Goal: Transaction & Acquisition: Purchase product/service

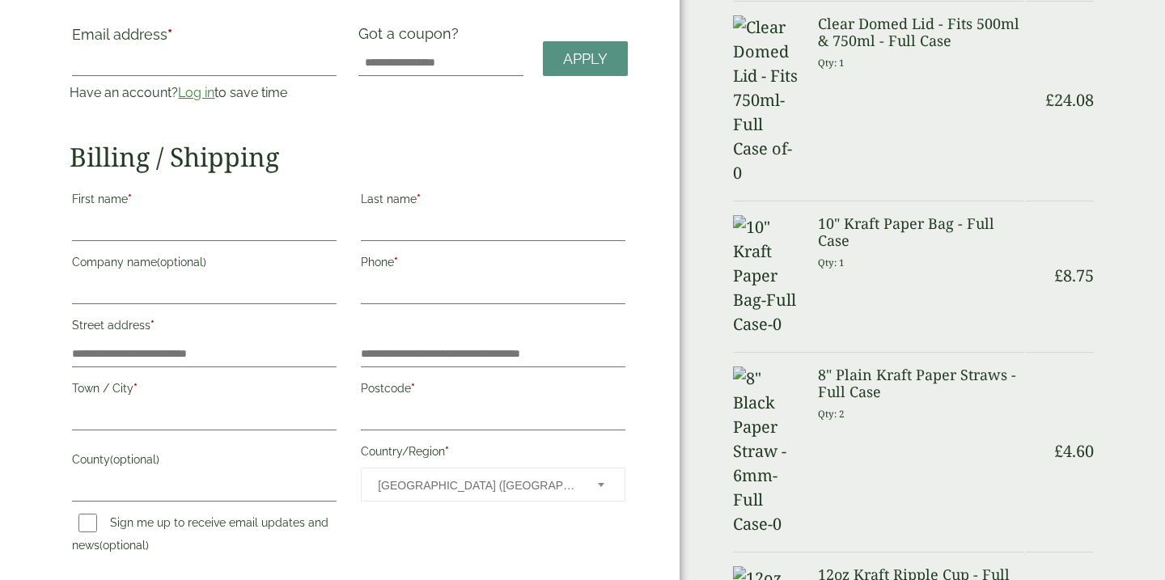
scroll to position [105, 0]
click at [194, 97] on link "Log in" at bounding box center [196, 92] width 36 height 15
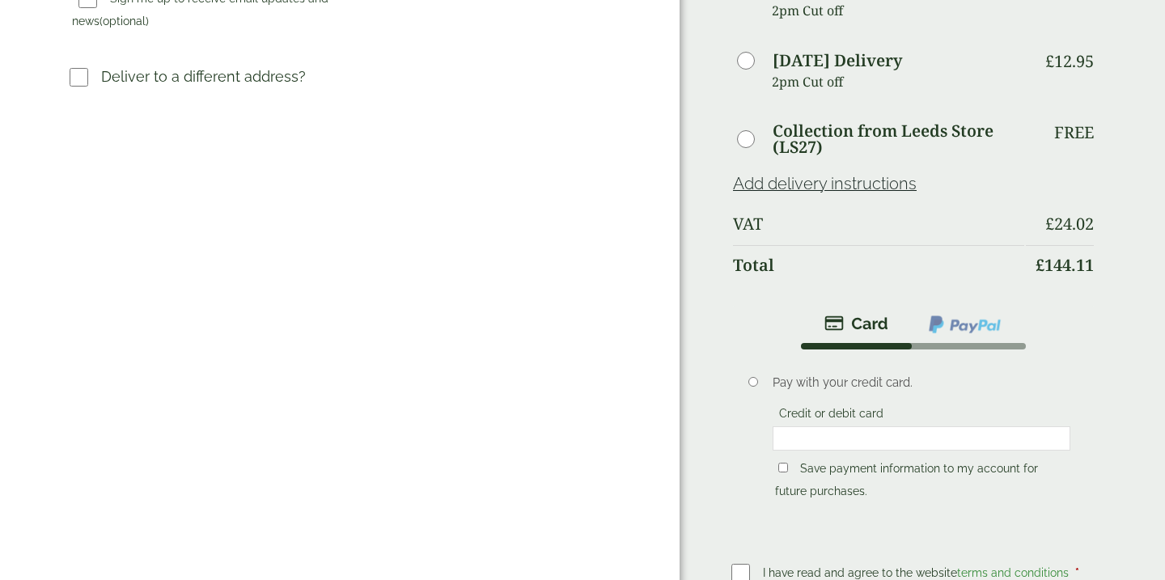
scroll to position [544, 0]
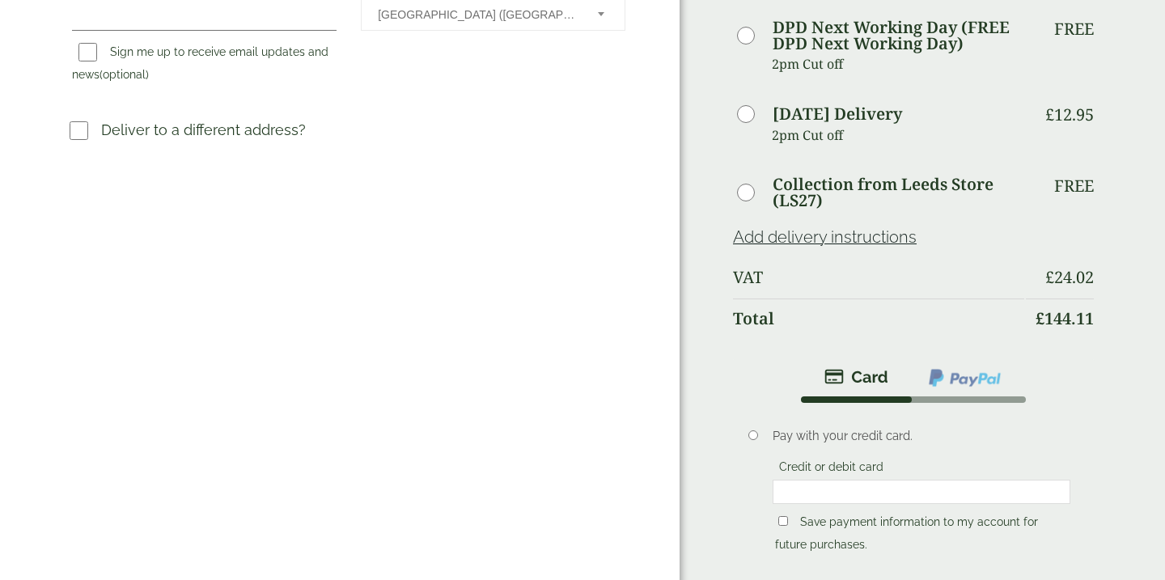
click at [806, 234] on link "Add delivery instructions" at bounding box center [825, 236] width 184 height 19
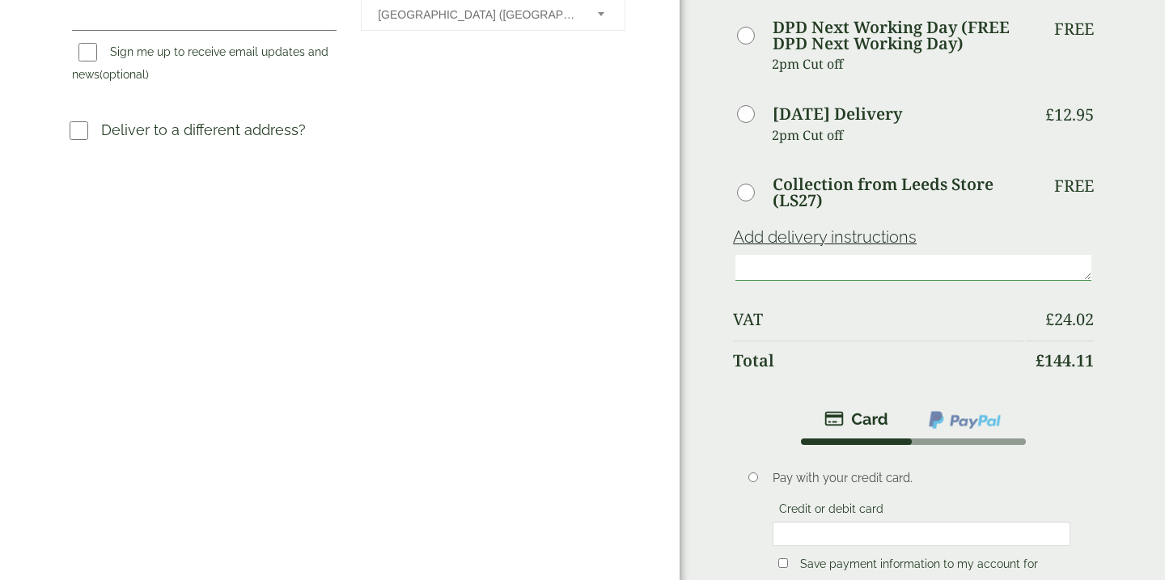
click at [777, 265] on textarea at bounding box center [913, 268] width 356 height 26
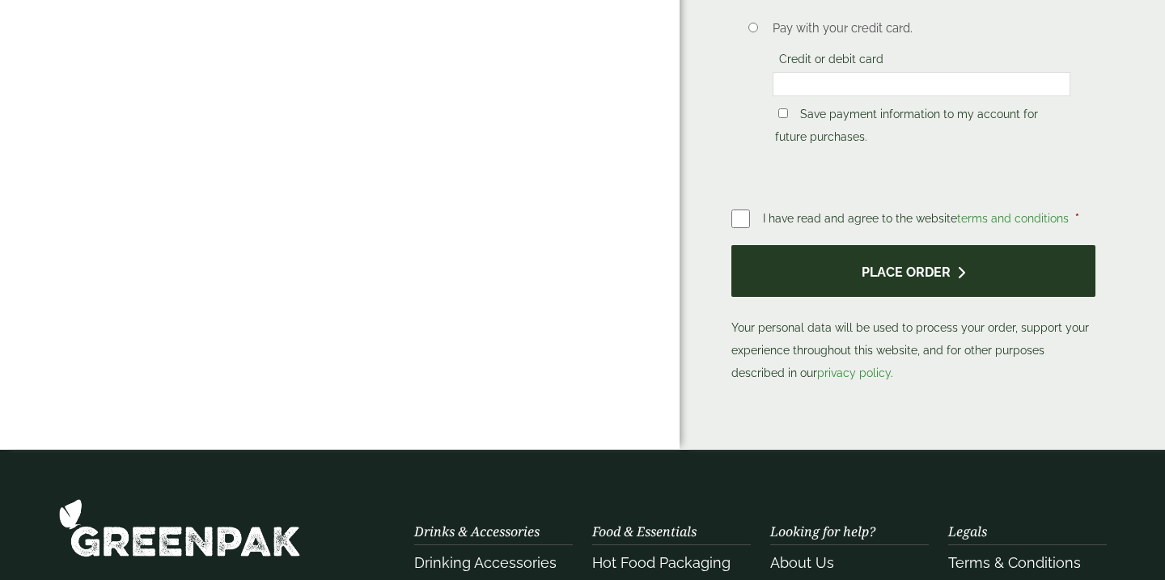
scroll to position [1025, 0]
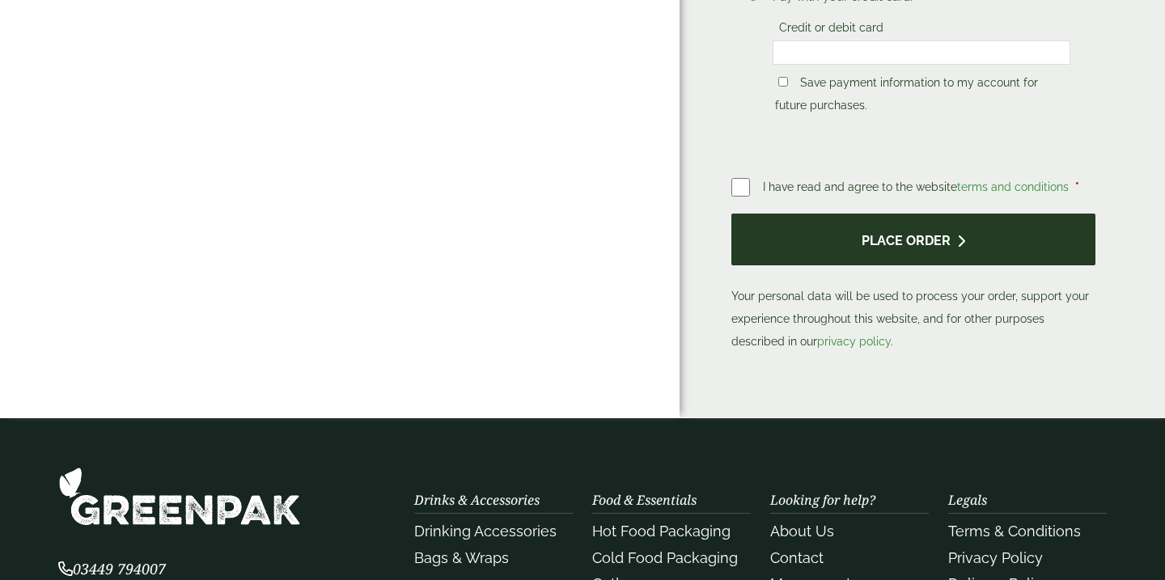
type textarea "**********"
click at [922, 227] on button "Place order" at bounding box center [913, 240] width 364 height 53
click at [888, 237] on button "Place order" at bounding box center [913, 240] width 364 height 53
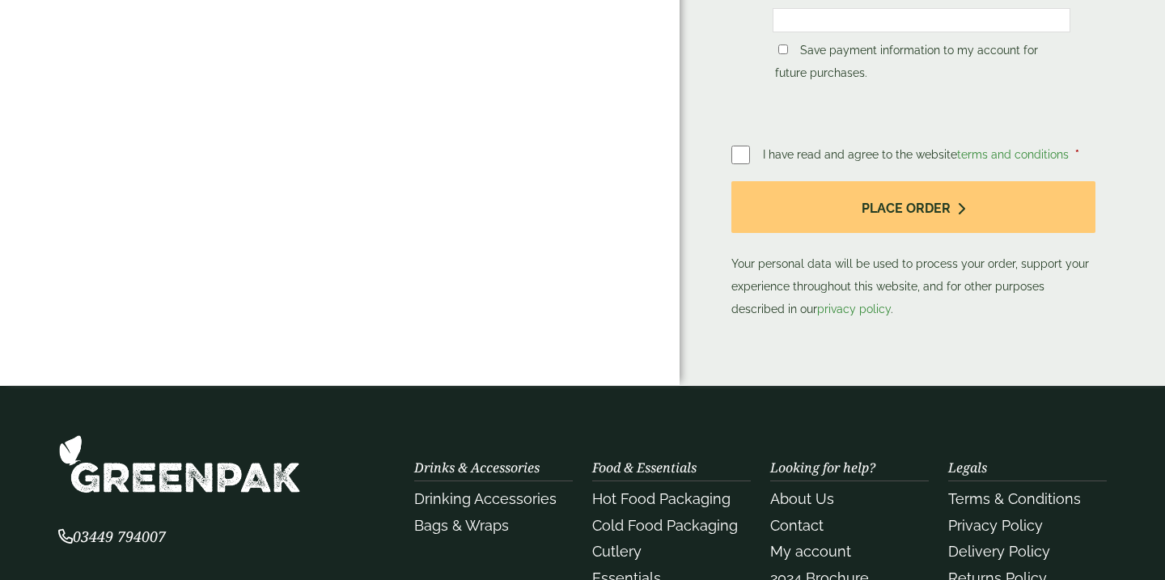
scroll to position [1159, 0]
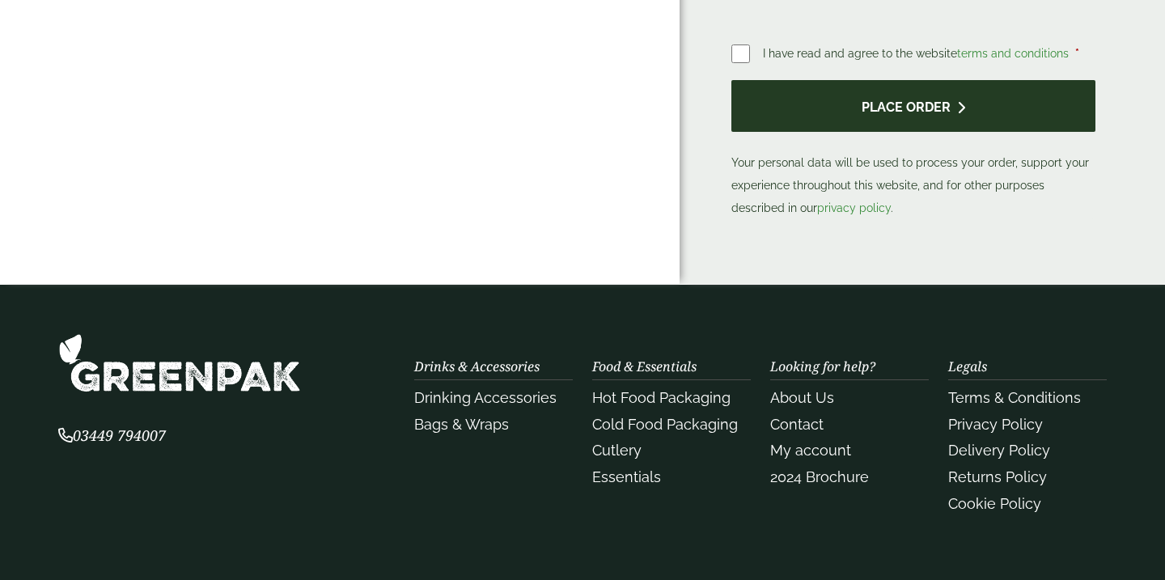
click at [891, 111] on button "Place order" at bounding box center [913, 106] width 364 height 53
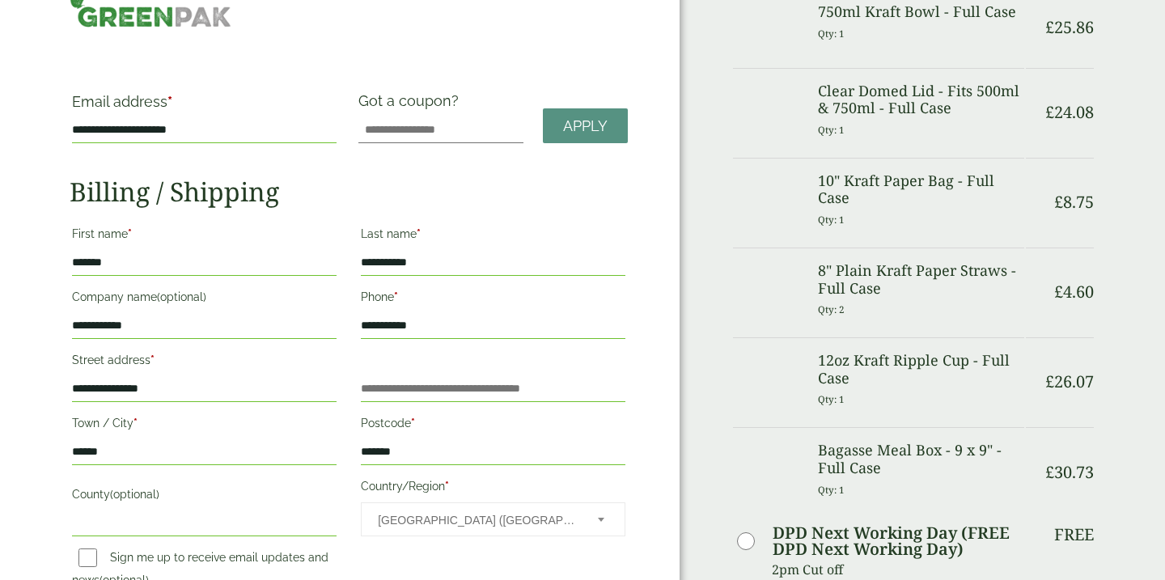
scroll to position [0, 0]
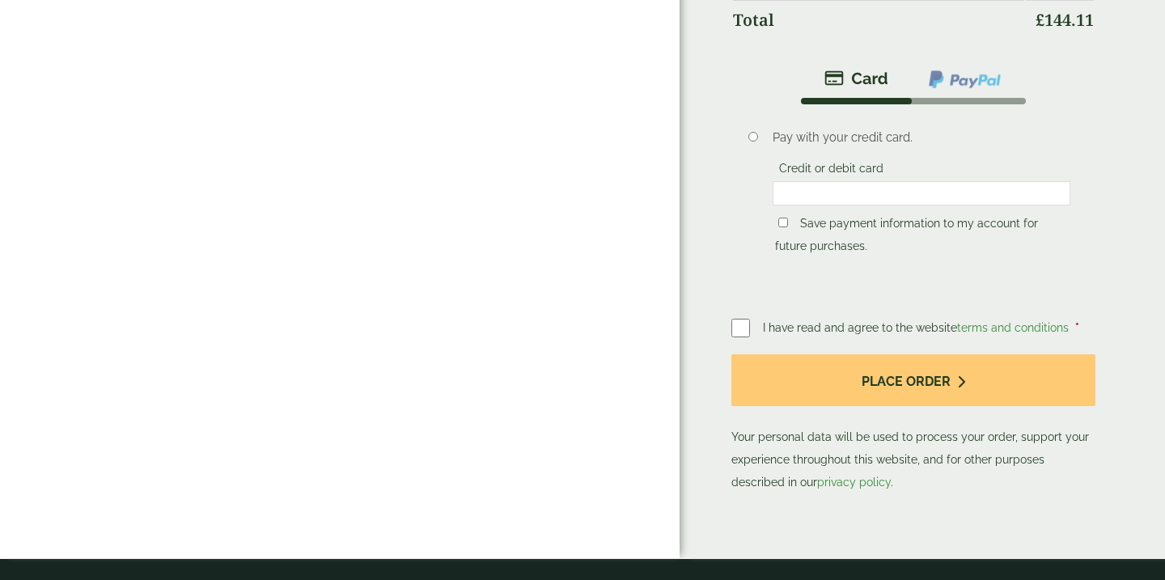
scroll to position [860, 0]
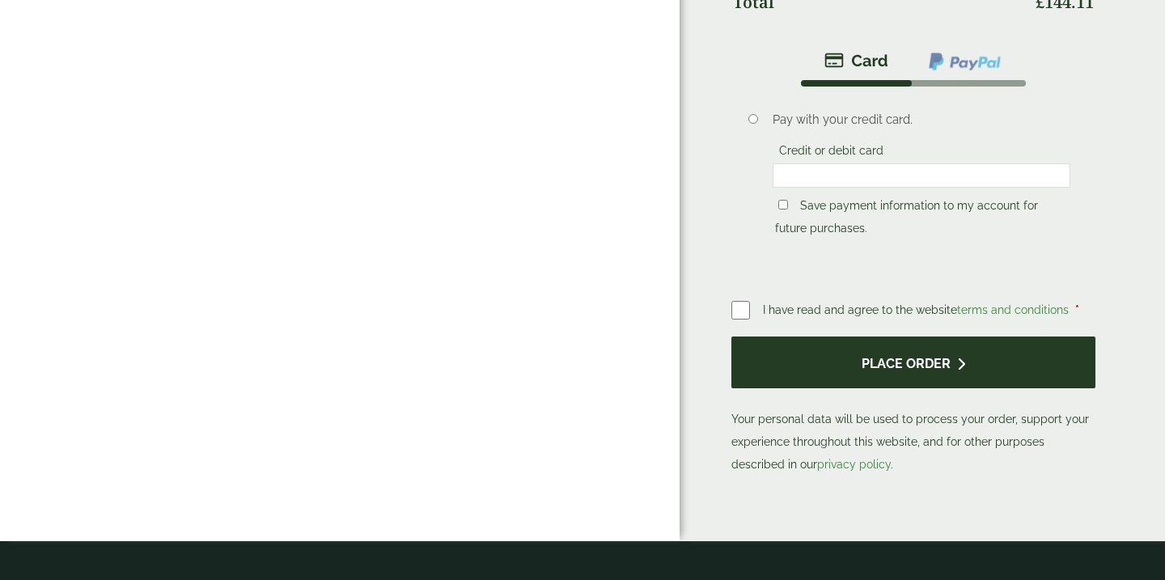
click at [896, 361] on button "Place order" at bounding box center [913, 363] width 364 height 53
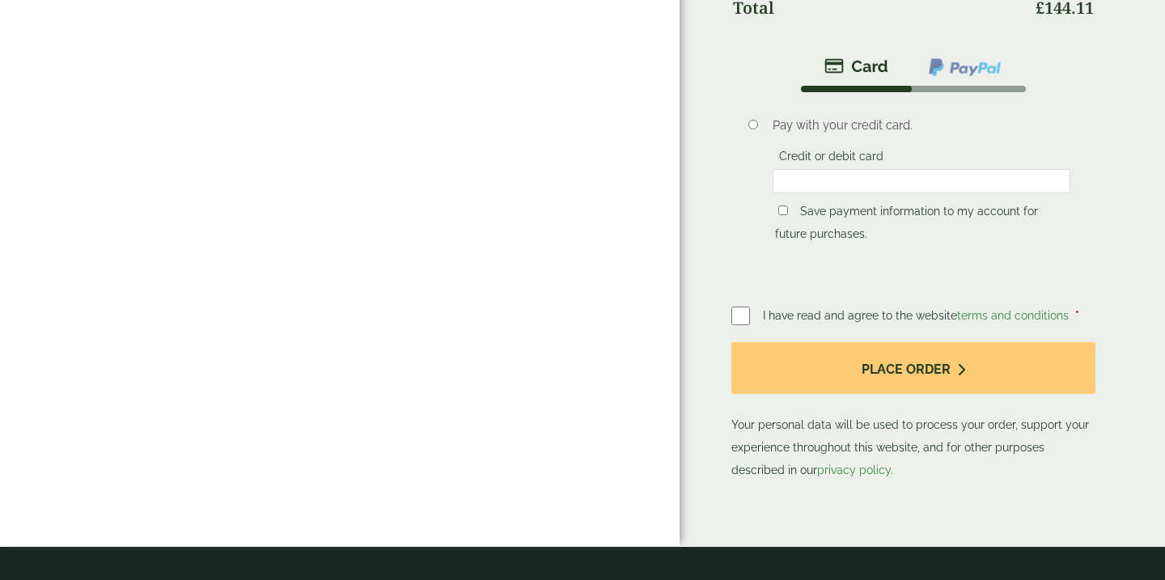
scroll to position [854, 0]
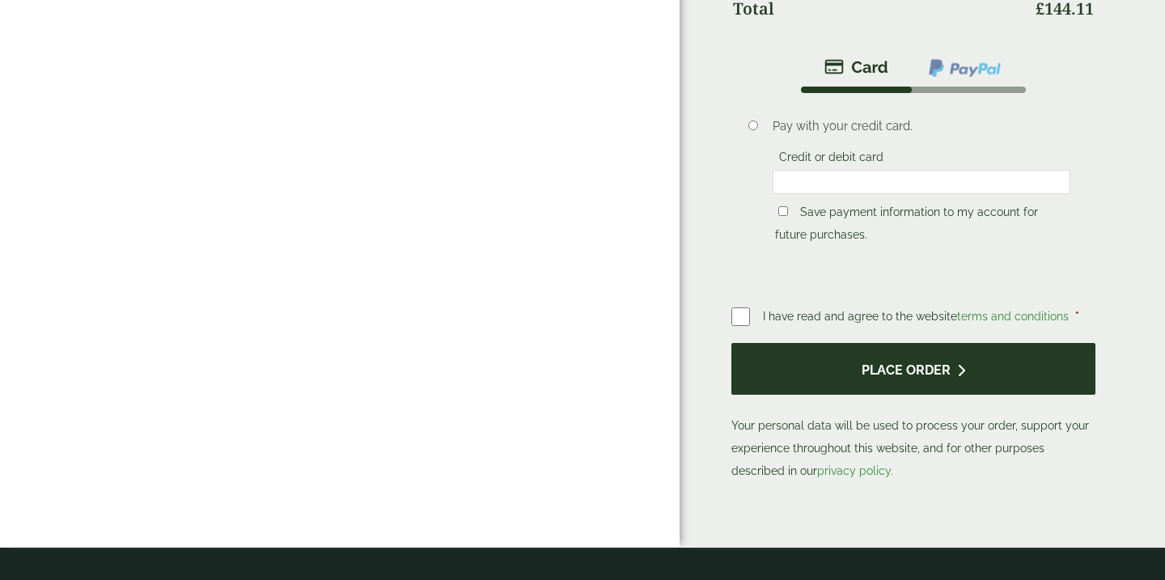
click at [884, 370] on button "Place order" at bounding box center [913, 369] width 364 height 53
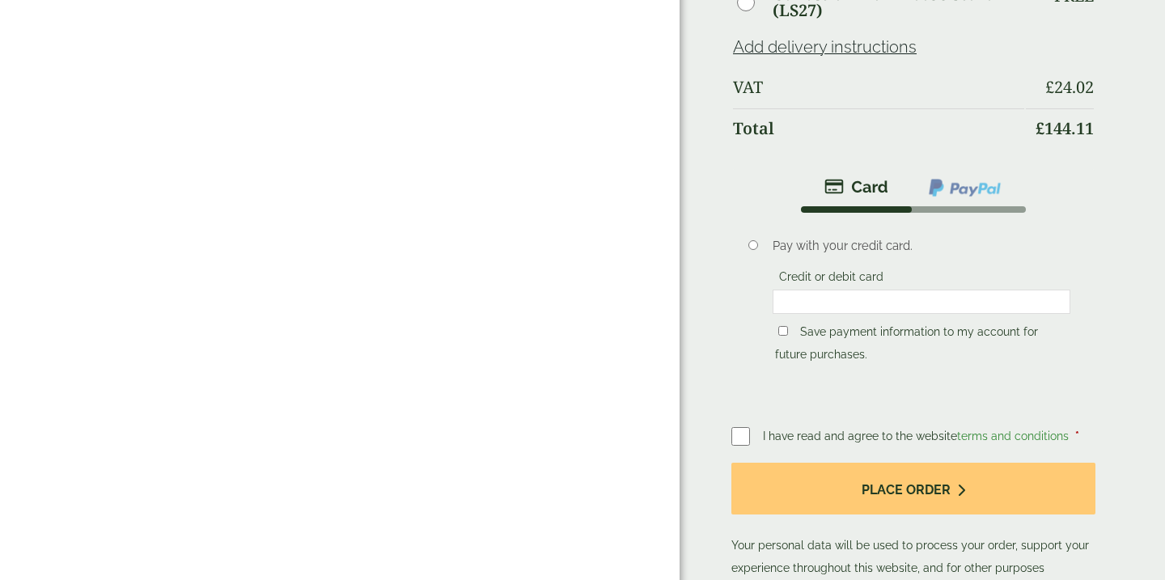
scroll to position [808, 0]
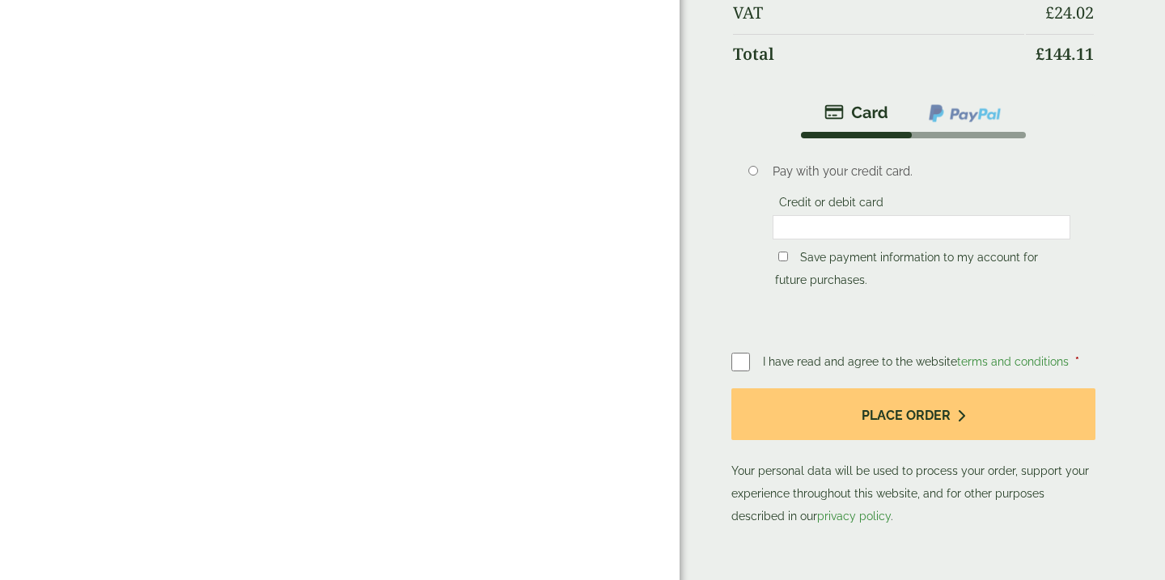
click at [866, 269] on p "Save payment information to my account for future purchases." at bounding box center [922, 269] width 298 height 50
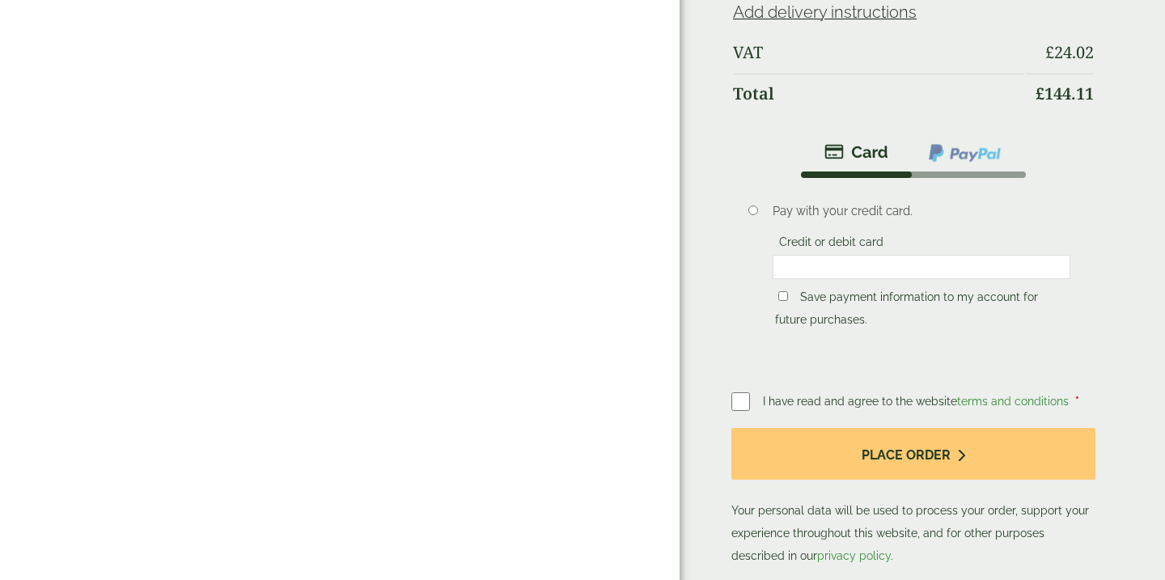
scroll to position [806, 0]
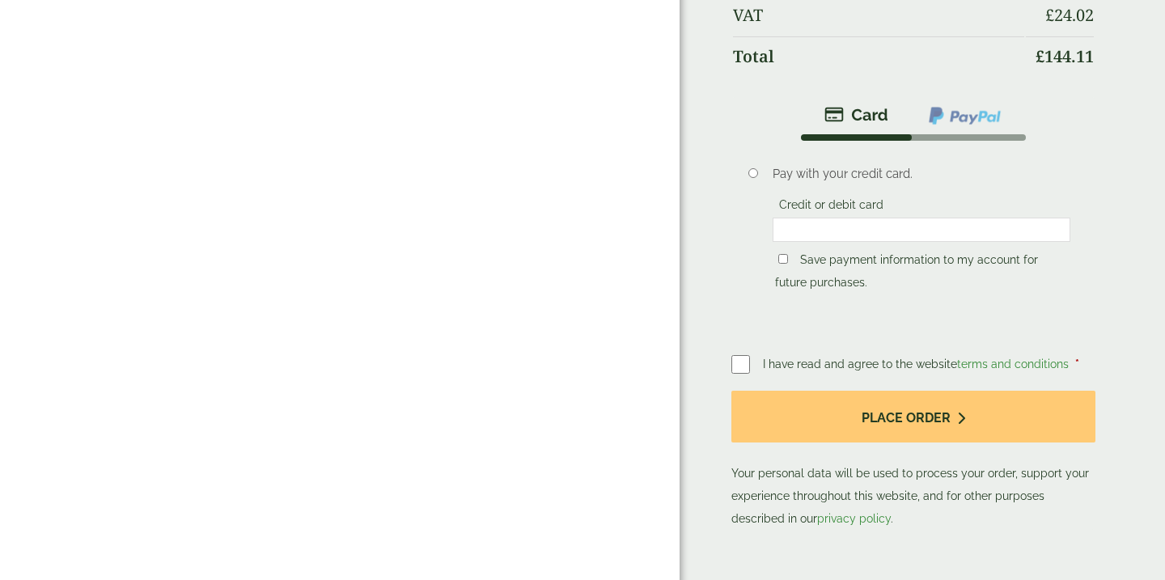
click at [777, 264] on p "Save payment information to my account for future purchases." at bounding box center [922, 271] width 298 height 50
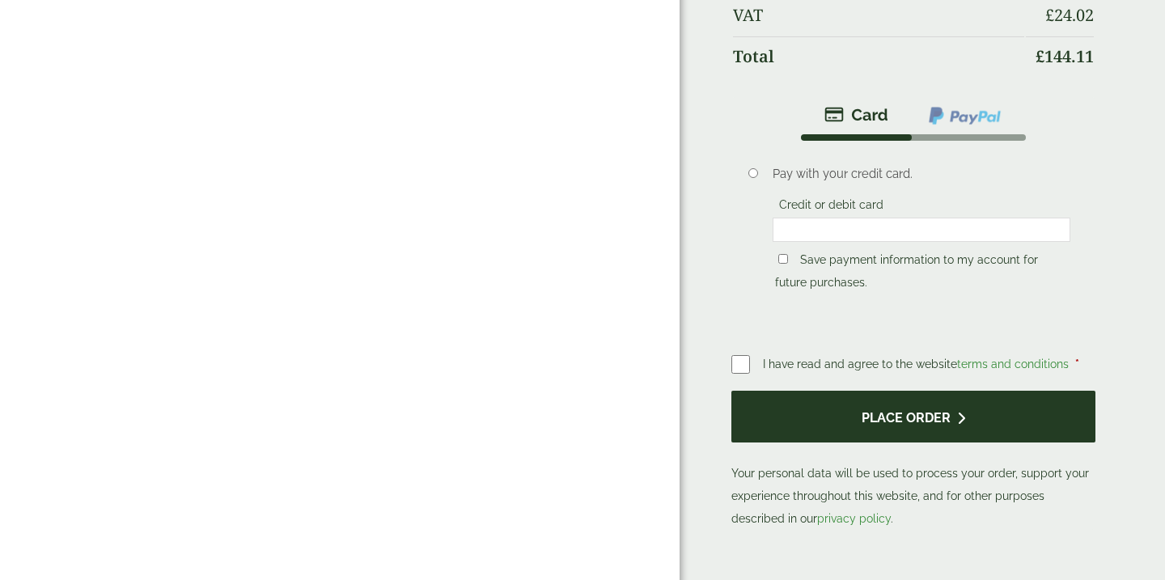
click at [958, 419] on icon "submit" at bounding box center [961, 418] width 8 height 13
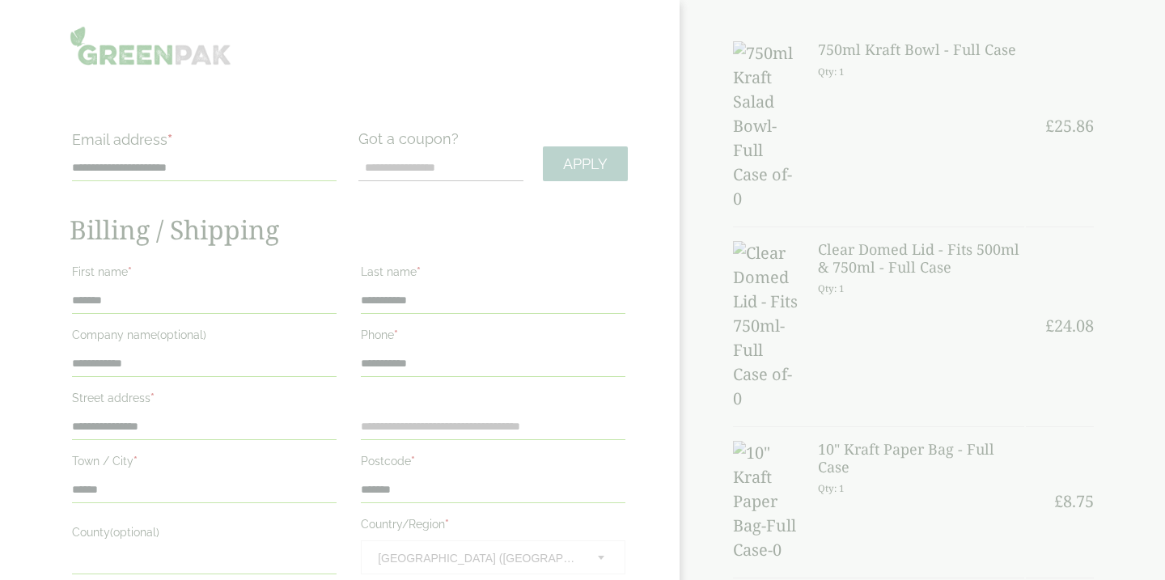
scroll to position [0, 0]
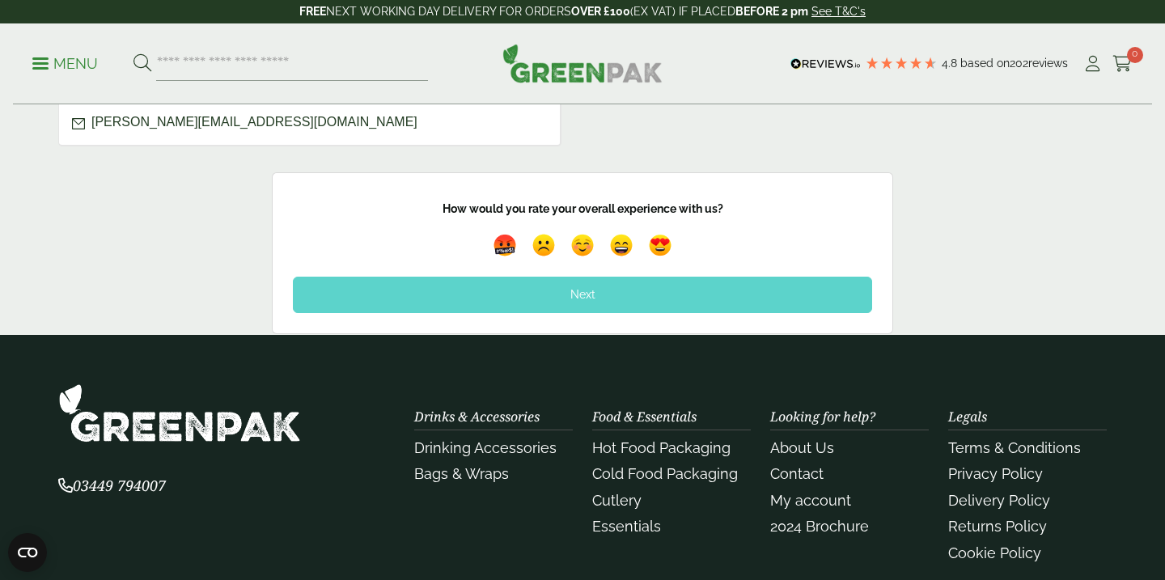
scroll to position [1087, 0]
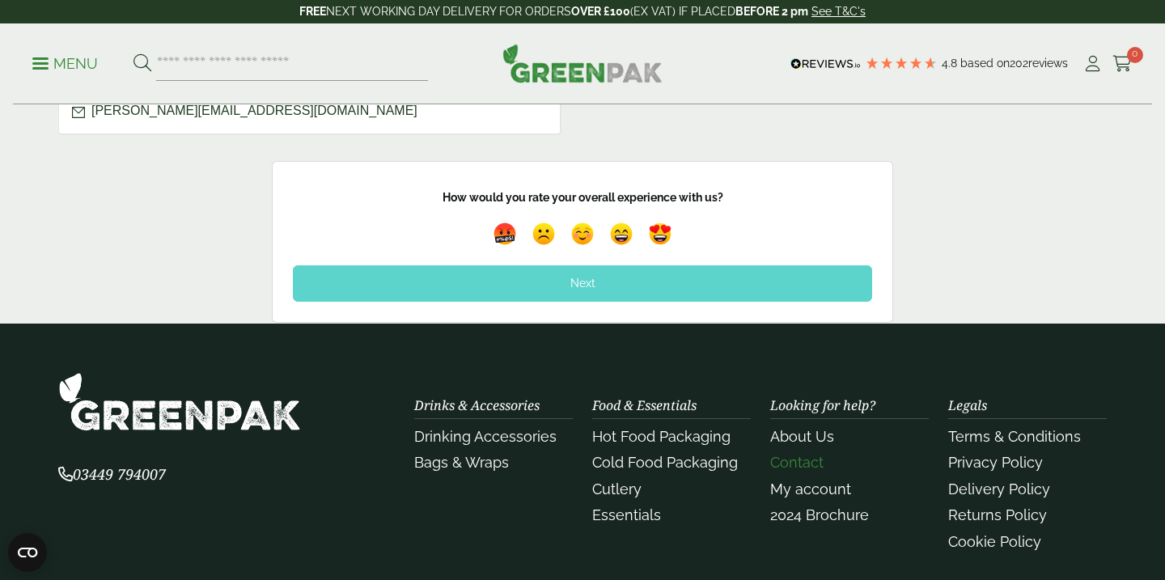
click at [788, 460] on link "Contact" at bounding box center [796, 462] width 53 height 17
